Goal: Information Seeking & Learning: Learn about a topic

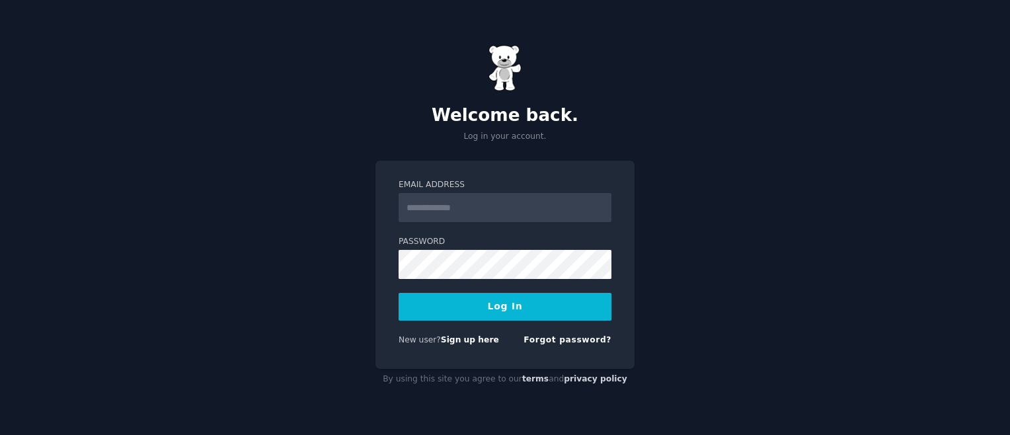
type input "**********"
click at [508, 294] on button "Log In" at bounding box center [504, 307] width 213 height 28
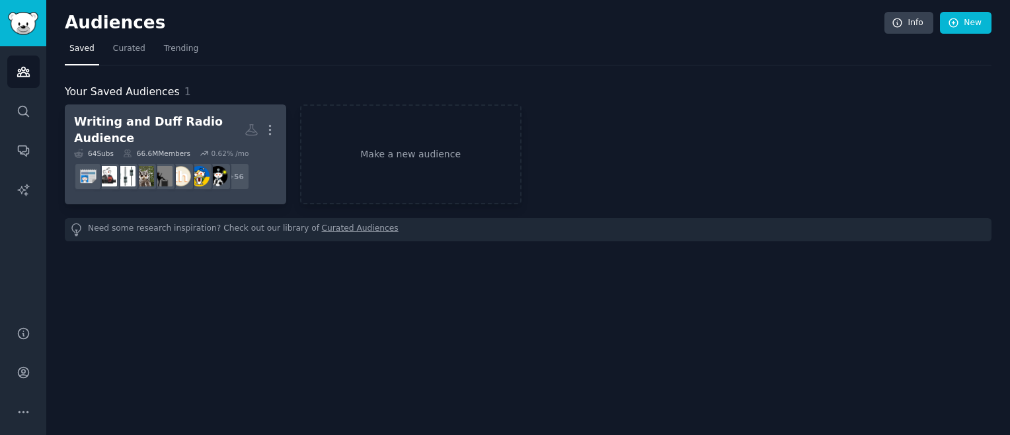
click at [127, 122] on div "Writing and Duff Radio Audience" at bounding box center [159, 130] width 170 height 32
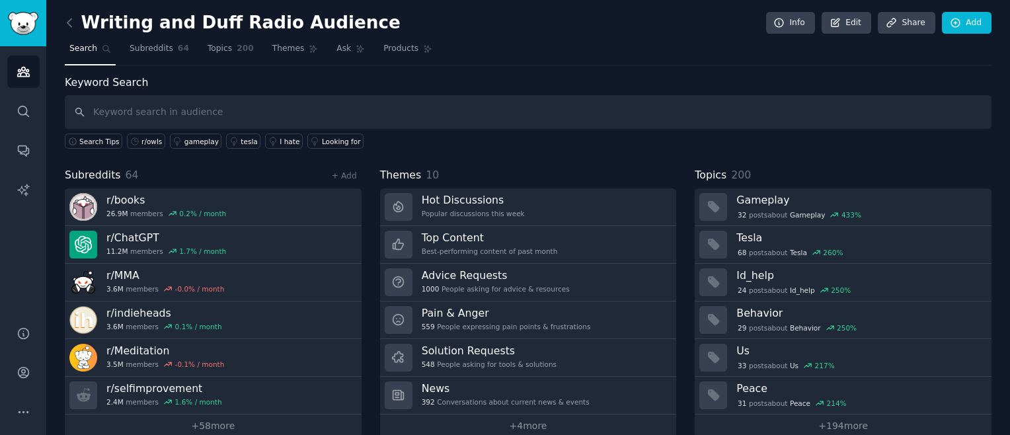
scroll to position [19, 0]
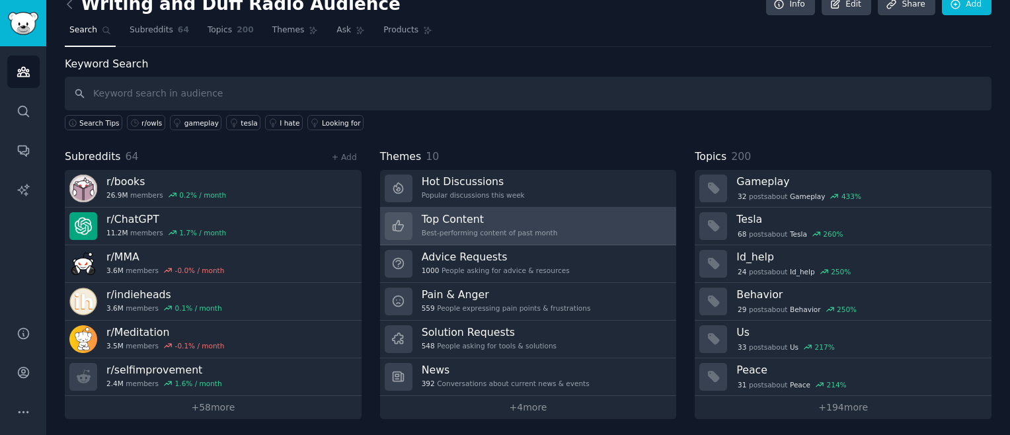
click at [583, 223] on link "Top Content Best-performing content of past month" at bounding box center [528, 226] width 297 height 38
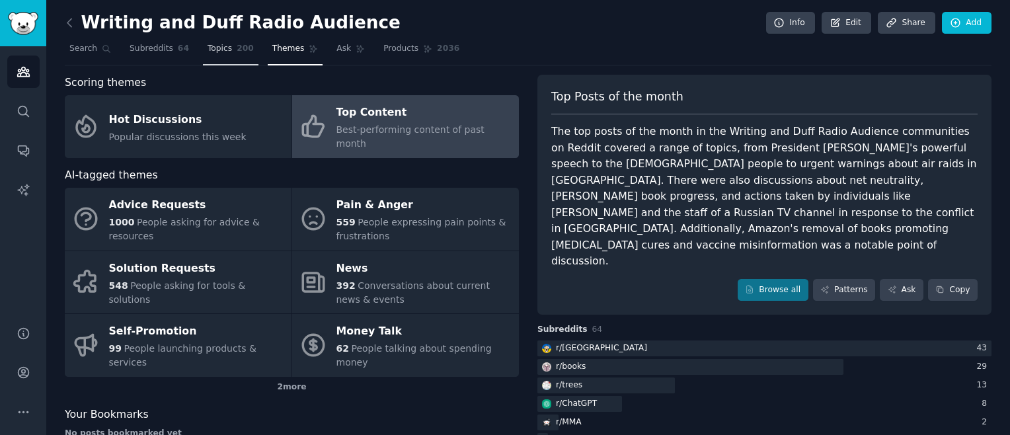
click at [219, 46] on span "Topics" at bounding box center [219, 49] width 24 height 12
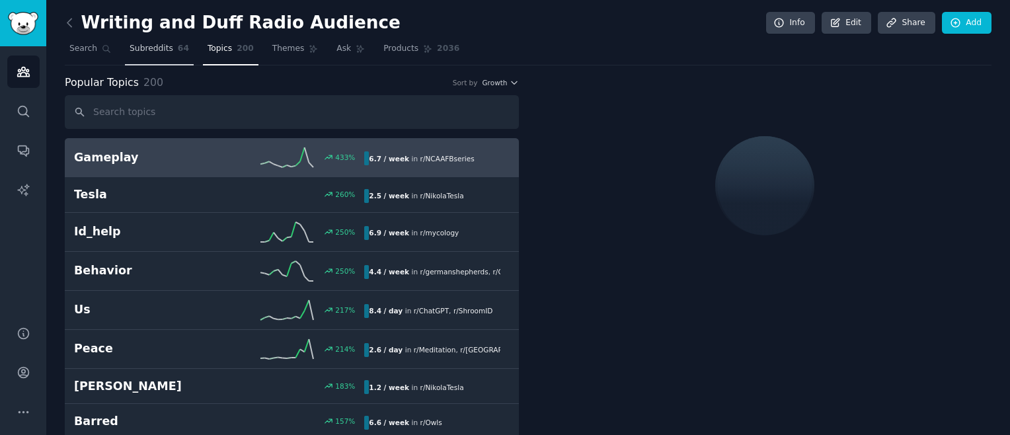
click at [153, 50] on span "Subreddits" at bounding box center [152, 49] width 44 height 12
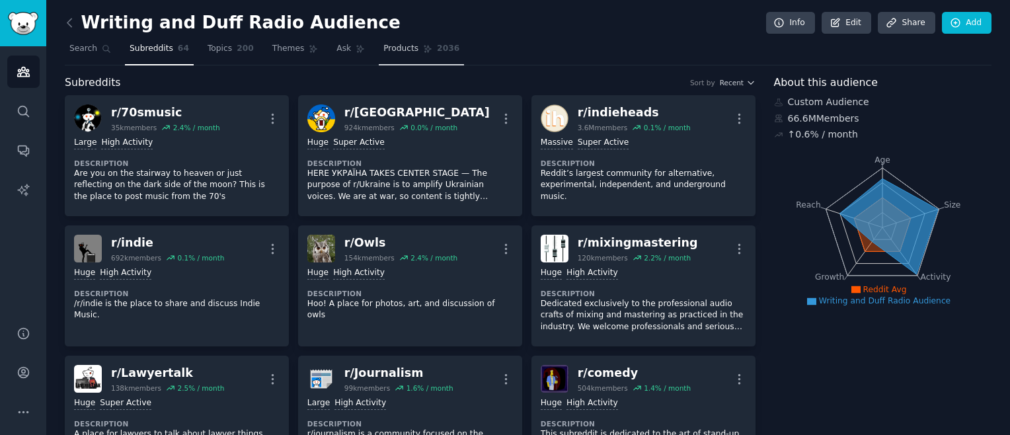
drag, startPoint x: 221, startPoint y: 46, endPoint x: 389, endPoint y: 50, distance: 167.2
click at [221, 46] on link "Topics 200" at bounding box center [231, 51] width 56 height 27
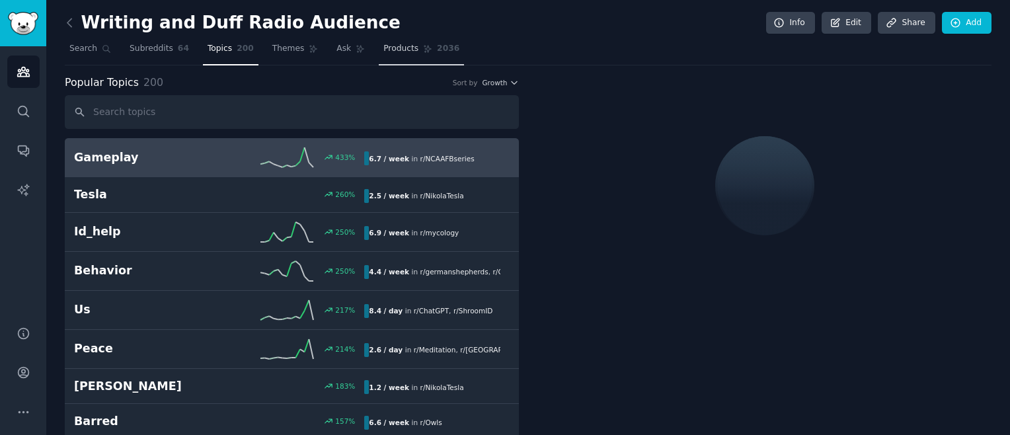
click at [389, 50] on span "Products" at bounding box center [400, 49] width 35 height 12
